Goal: Information Seeking & Learning: Compare options

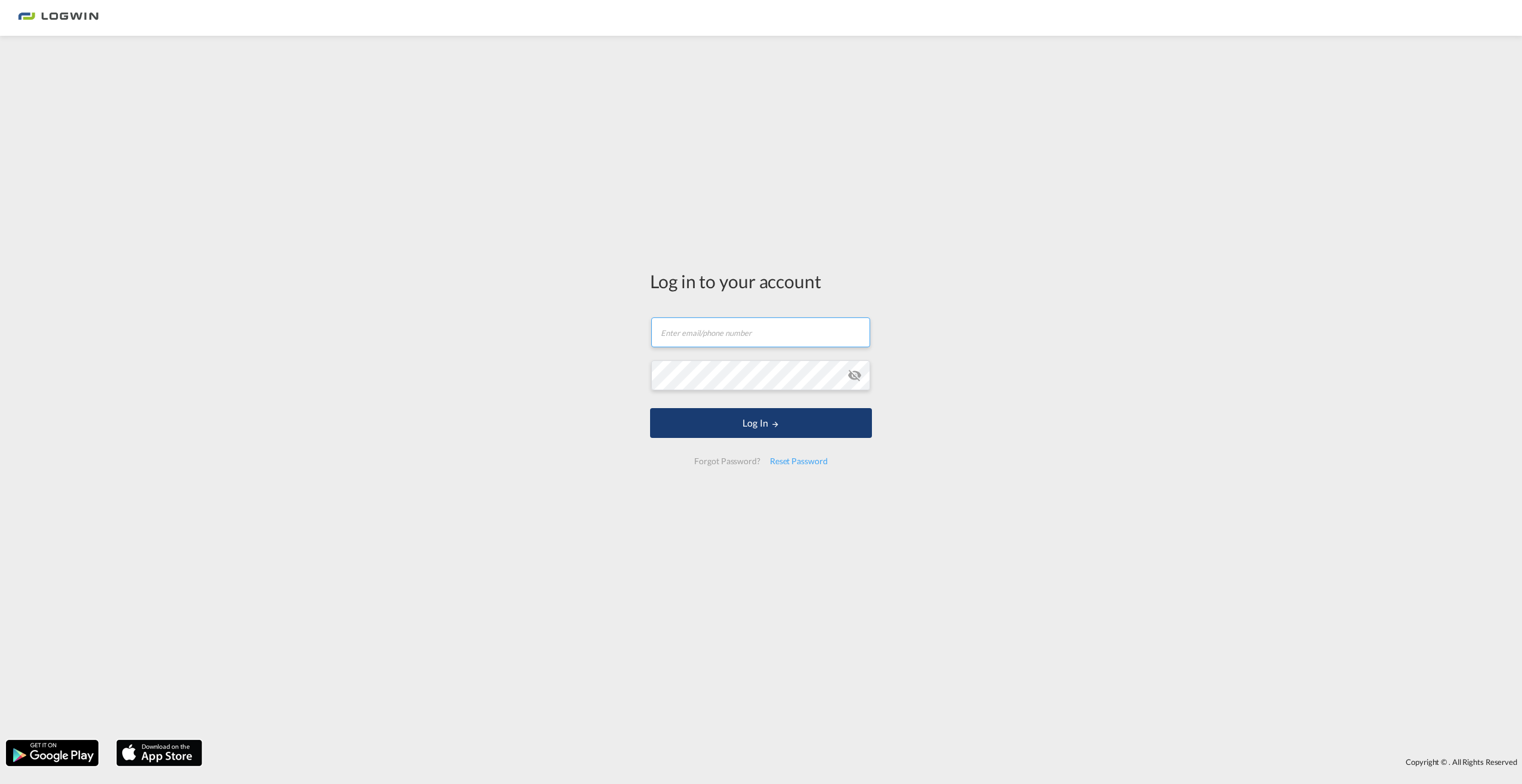
type input "[PERSON_NAME][EMAIL_ADDRESS][DOMAIN_NAME]"
click at [767, 434] on button "Log In" at bounding box center [761, 423] width 221 height 30
